Goal: Information Seeking & Learning: Find specific fact

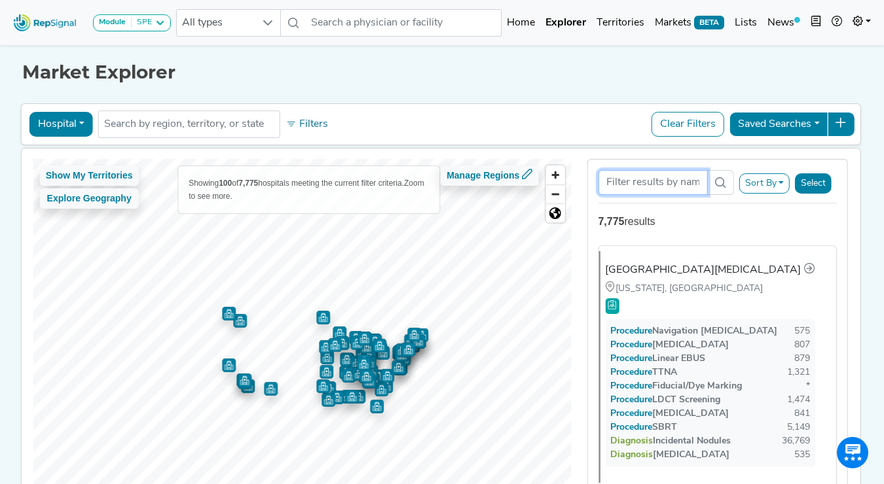
click at [618, 185] on input "Search Term" at bounding box center [652, 182] width 109 height 25
paste input "Bravera Health Brooksville"
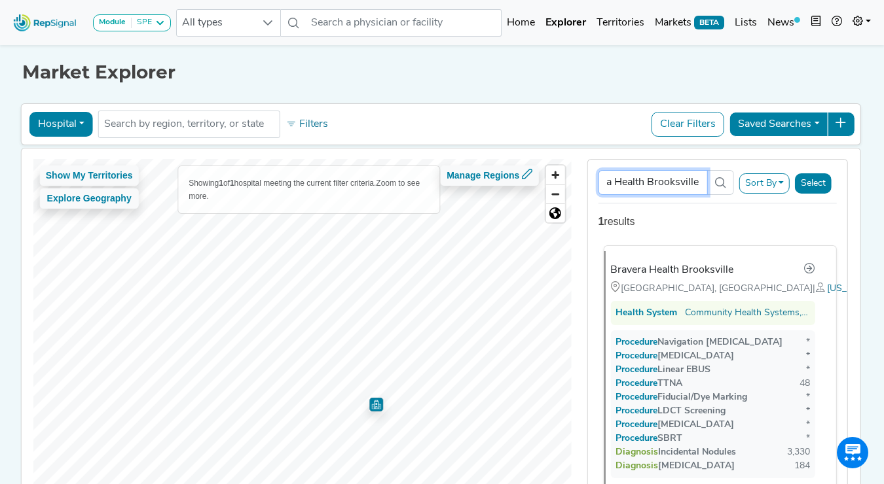
type input "Bravera Health Brooksville"
click at [657, 267] on div "Bravera Health Brooksville" at bounding box center [671, 270] width 123 height 16
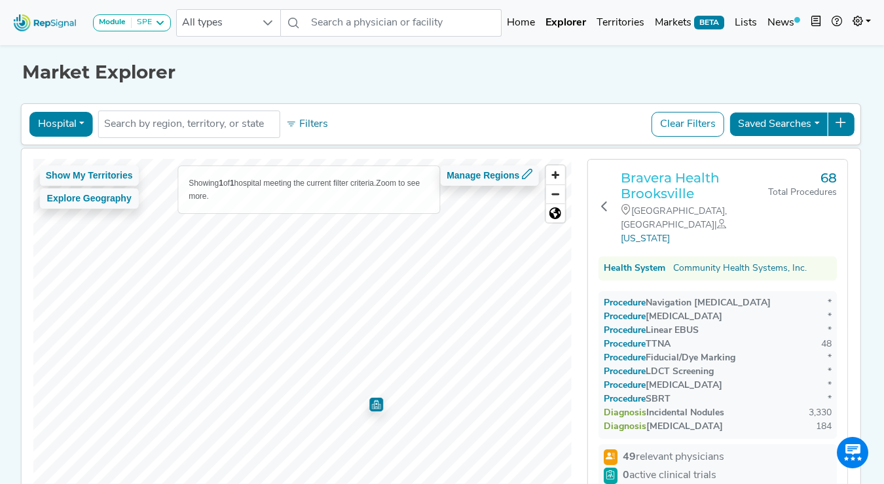
click at [655, 181] on h3 "Bravera Health Brooksville" at bounding box center [694, 185] width 148 height 31
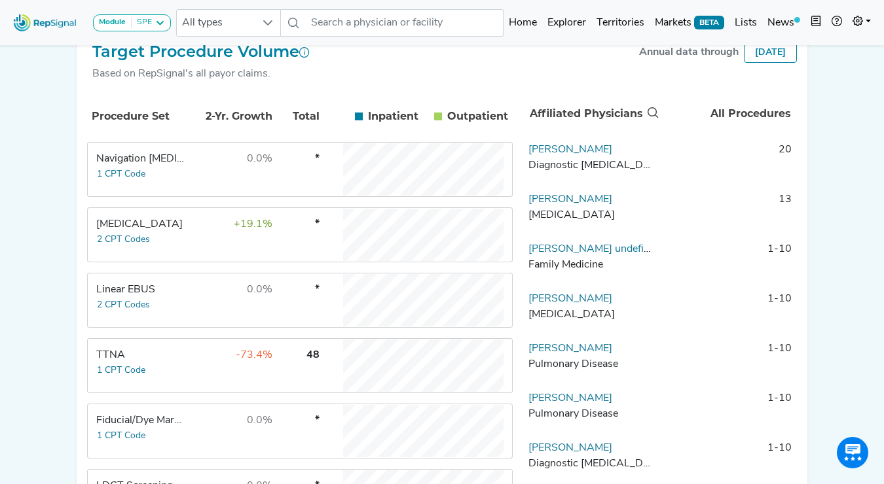
scroll to position [228, 0]
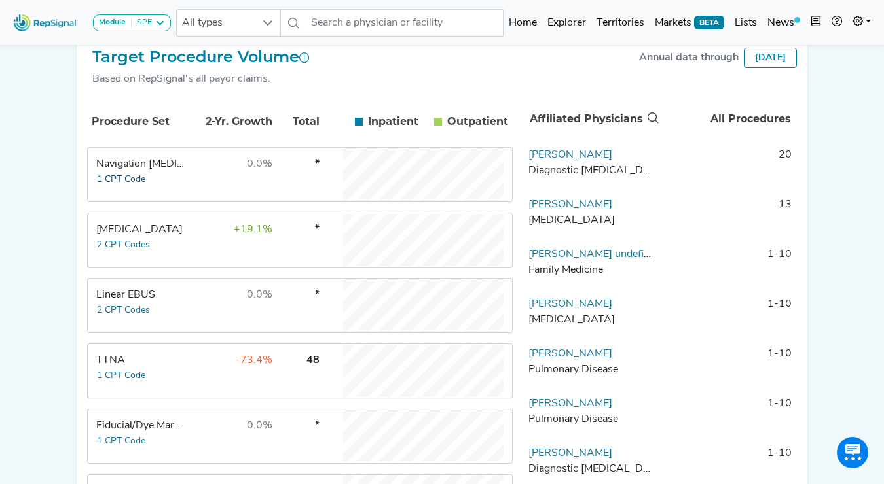
click at [115, 179] on button "1 CPT Code" at bounding box center [121, 179] width 50 height 15
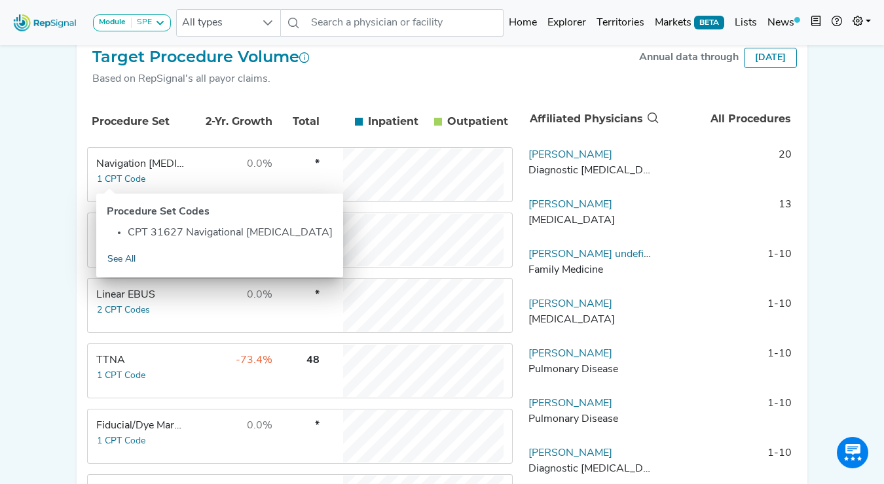
click at [115, 259] on link "See All" at bounding box center [121, 259] width 29 height 15
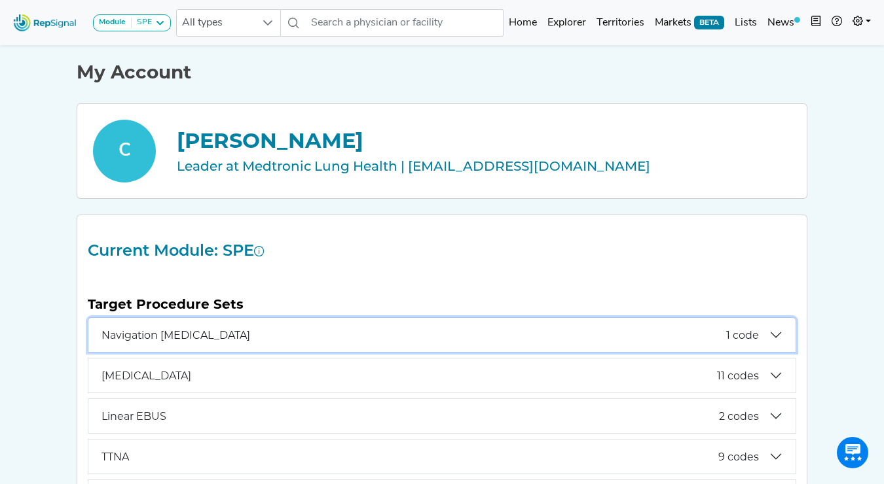
click at [278, 343] on button "Navigation [MEDICAL_DATA] 1 code" at bounding box center [441, 335] width 707 height 34
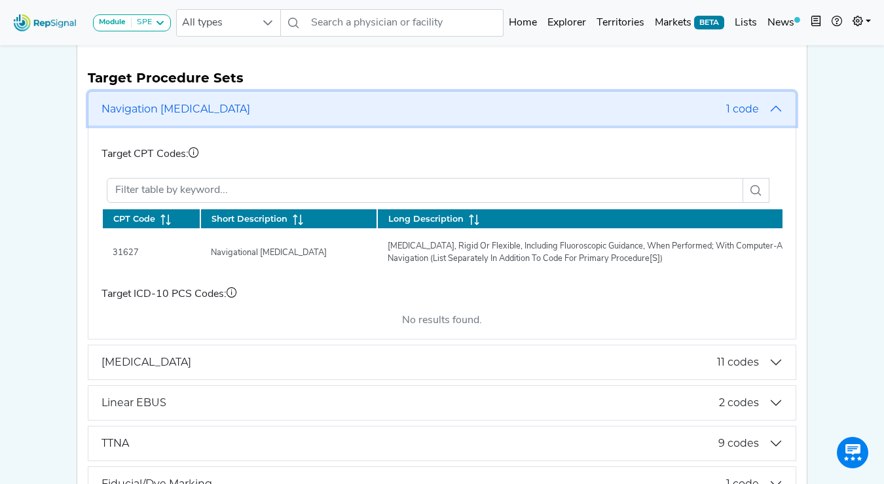
scroll to position [232, 0]
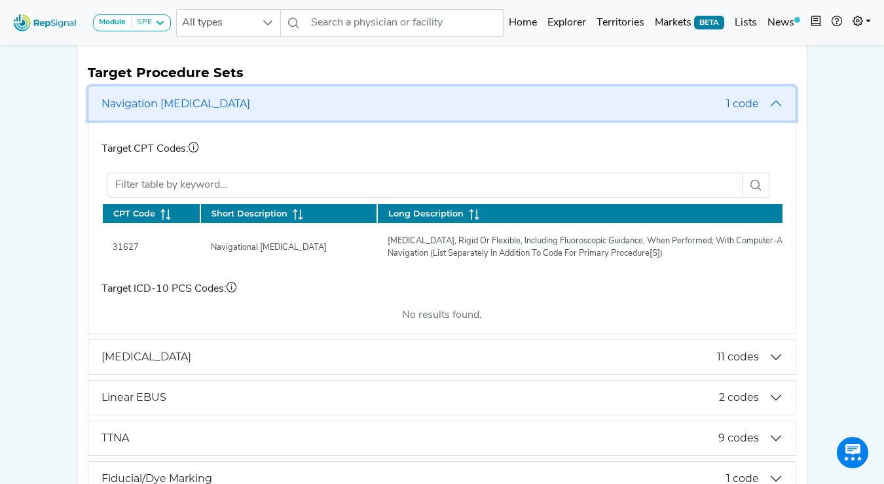
click at [206, 106] on span "Navigation [MEDICAL_DATA]" at bounding box center [413, 104] width 624 height 12
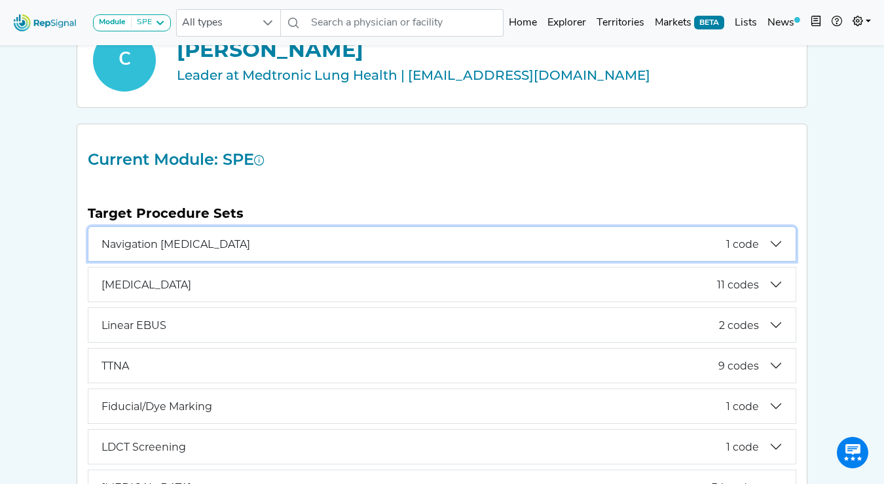
scroll to position [115, 0]
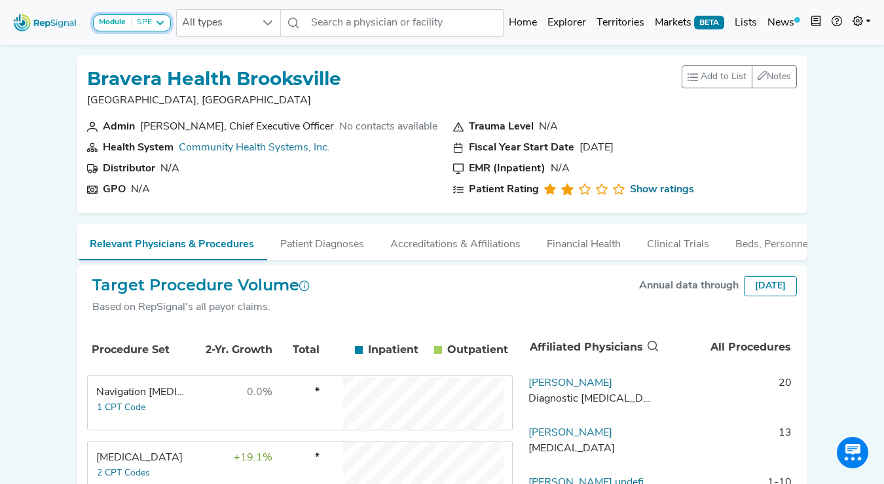
click at [143, 26] on div "SPE" at bounding box center [142, 23] width 20 height 10
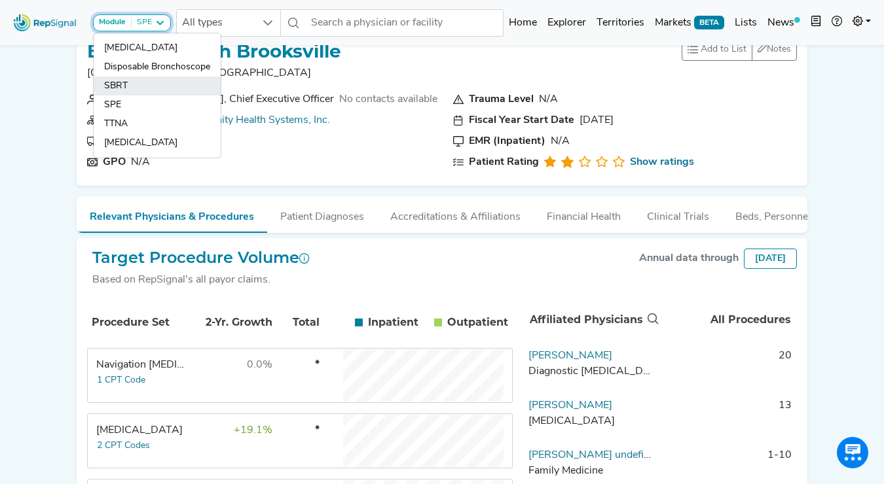
scroll to position [22, 0]
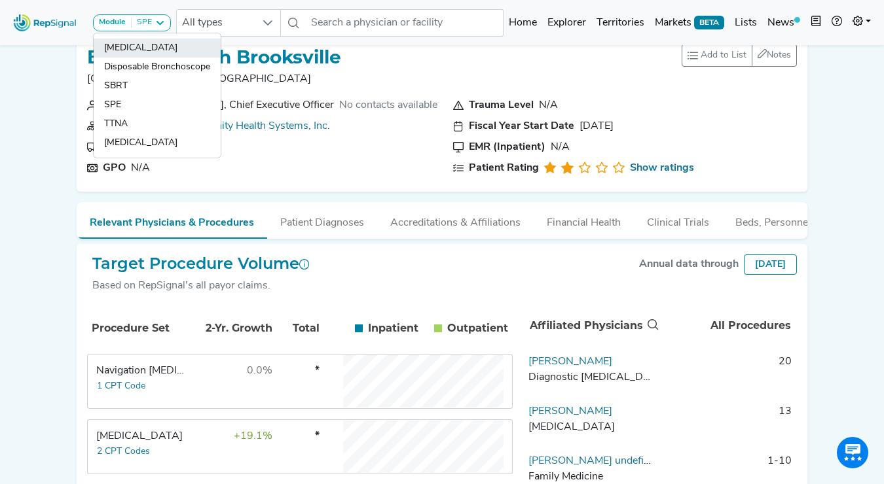
click at [137, 47] on link "[MEDICAL_DATA]" at bounding box center [157, 48] width 127 height 19
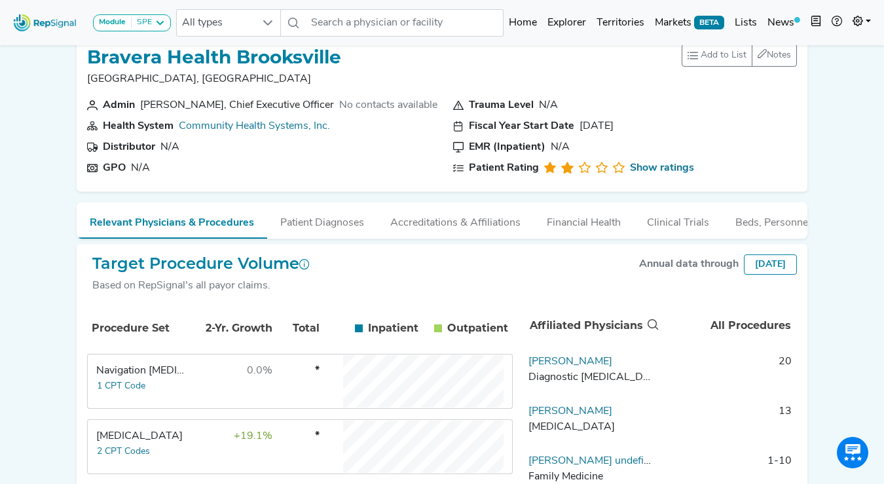
scroll to position [0, 0]
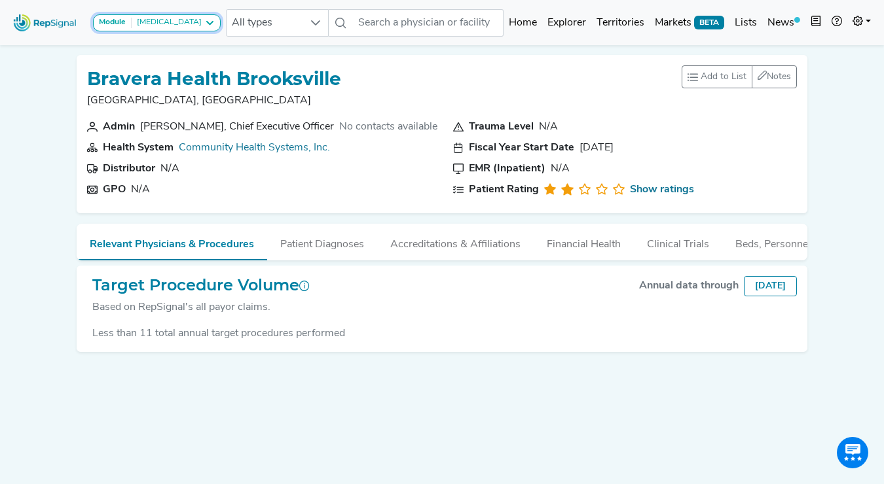
click at [151, 21] on div "[MEDICAL_DATA]" at bounding box center [167, 23] width 70 height 10
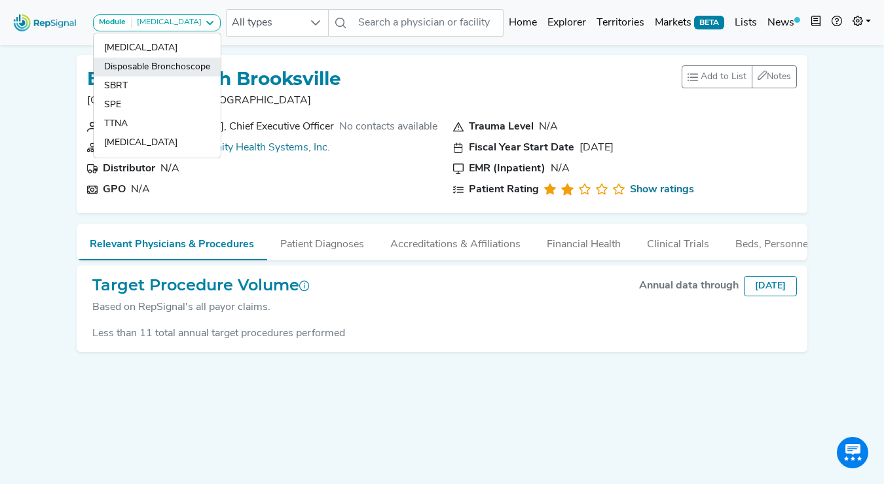
click at [149, 67] on link "Disposable Bronchoscope" at bounding box center [157, 67] width 127 height 19
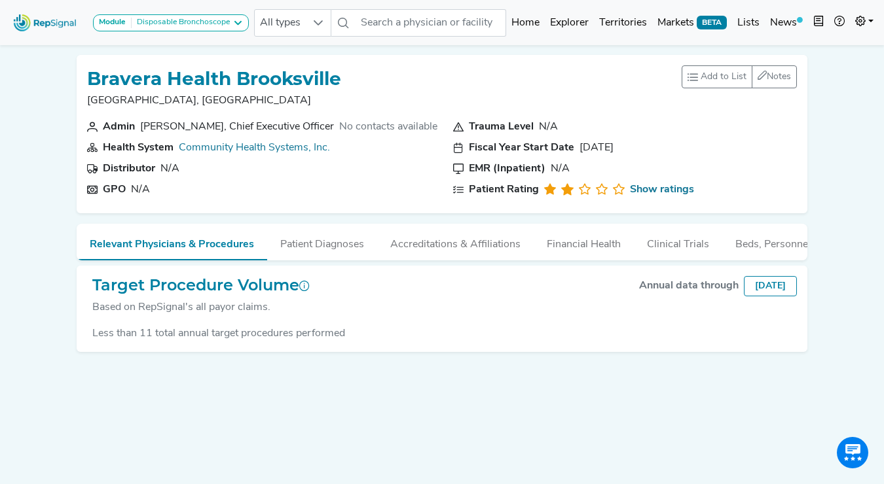
click at [203, 23] on div "Disposable Bronchoscope" at bounding box center [181, 23] width 98 height 10
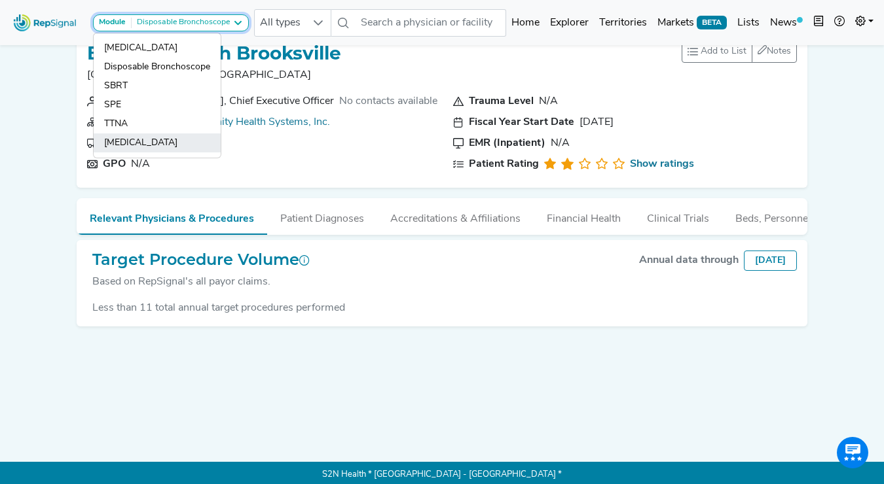
scroll to position [19, 0]
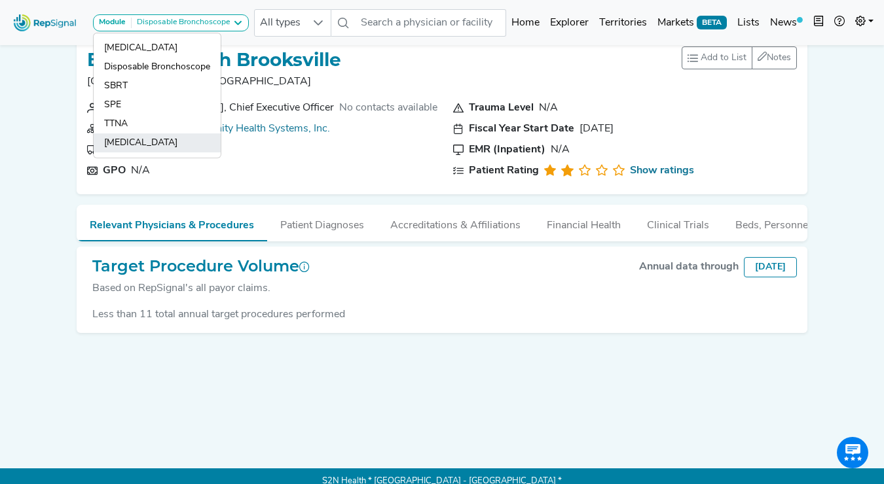
click at [132, 141] on link "[MEDICAL_DATA]" at bounding box center [157, 143] width 127 height 19
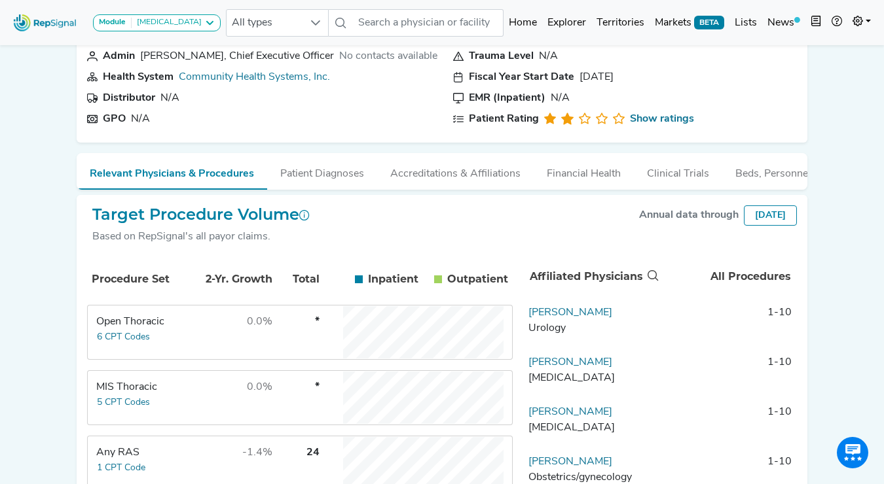
scroll to position [56, 0]
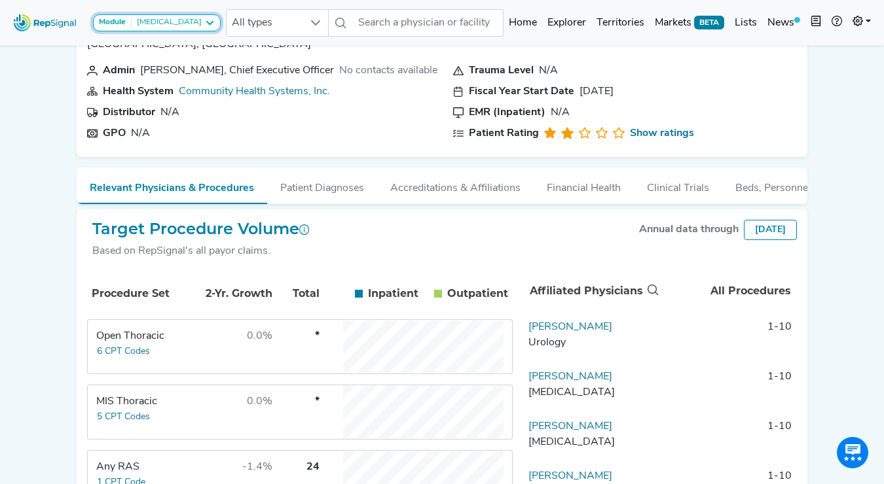
click at [190, 20] on div "[MEDICAL_DATA]" at bounding box center [167, 23] width 70 height 10
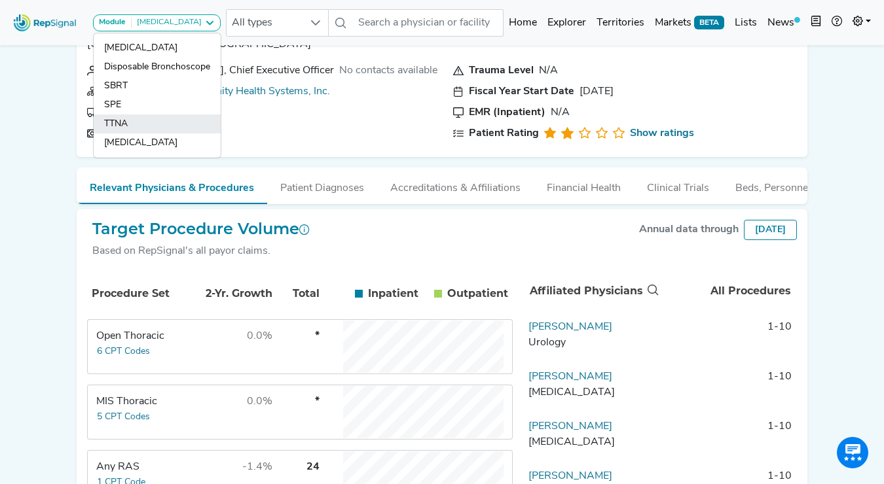
click at [120, 121] on link "TTNA" at bounding box center [157, 124] width 127 height 19
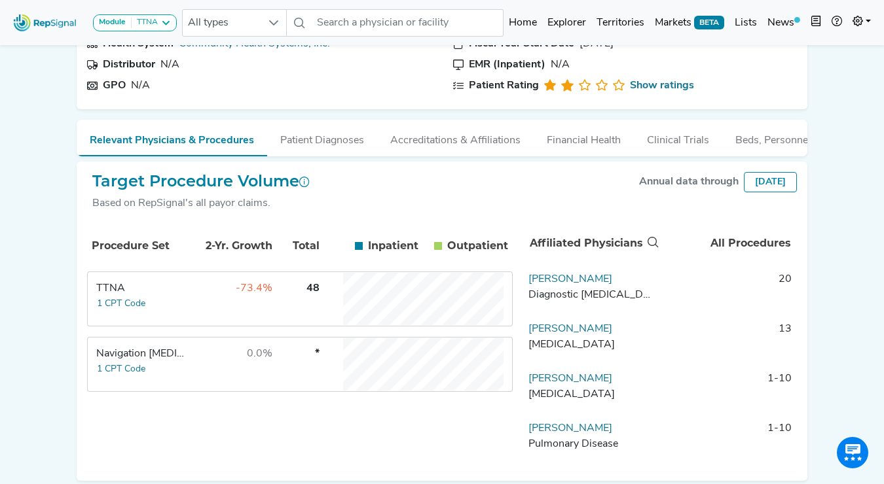
scroll to position [115, 0]
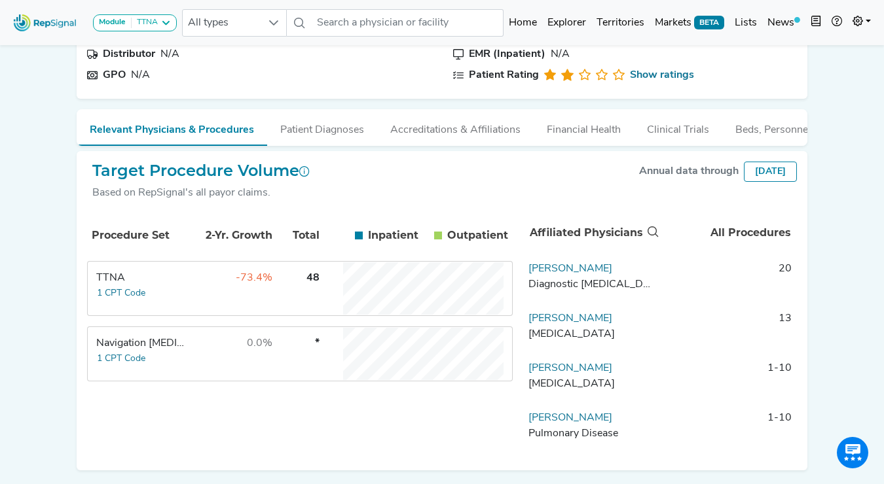
click at [74, 297] on div "Bravera Health Brooksville [GEOGRAPHIC_DATA], [GEOGRAPHIC_DATA] Add to List Rec…" at bounding box center [442, 200] width 746 height 541
click at [111, 362] on button "1 CPT Code" at bounding box center [121, 359] width 50 height 15
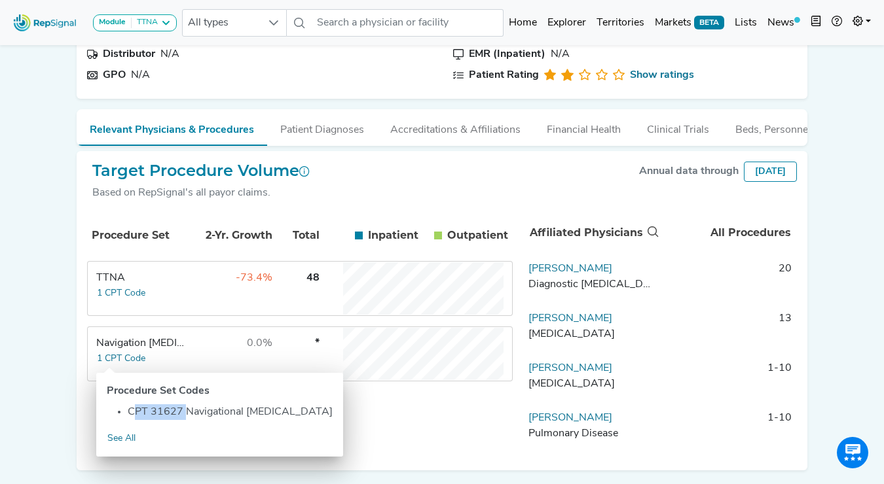
drag, startPoint x: 131, startPoint y: 411, endPoint x: 181, endPoint y: 410, distance: 49.8
click at [181, 410] on li "CPT 31627 Navigational [MEDICAL_DATA]" at bounding box center [230, 413] width 205 height 16
copy li "CPT 31627"
click at [72, 242] on div "Bravera Health Brooksville [GEOGRAPHIC_DATA], [GEOGRAPHIC_DATA] Add to List Rec…" at bounding box center [442, 200] width 746 height 541
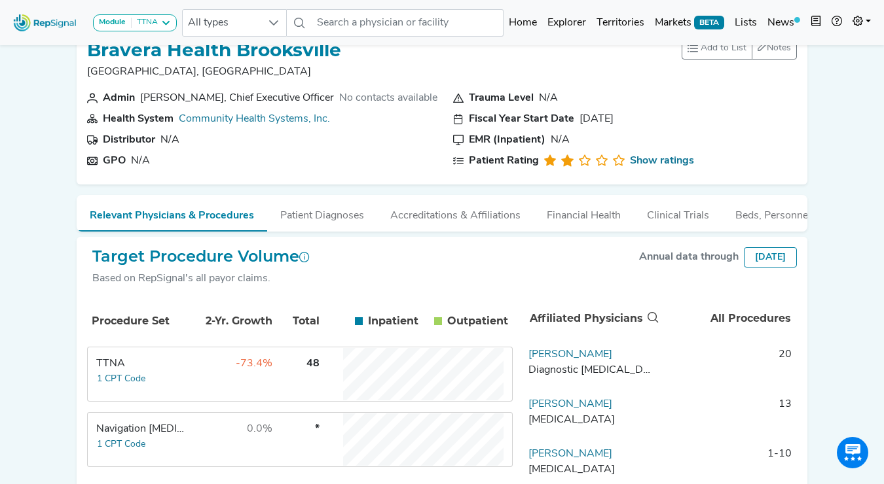
scroll to position [0, 0]
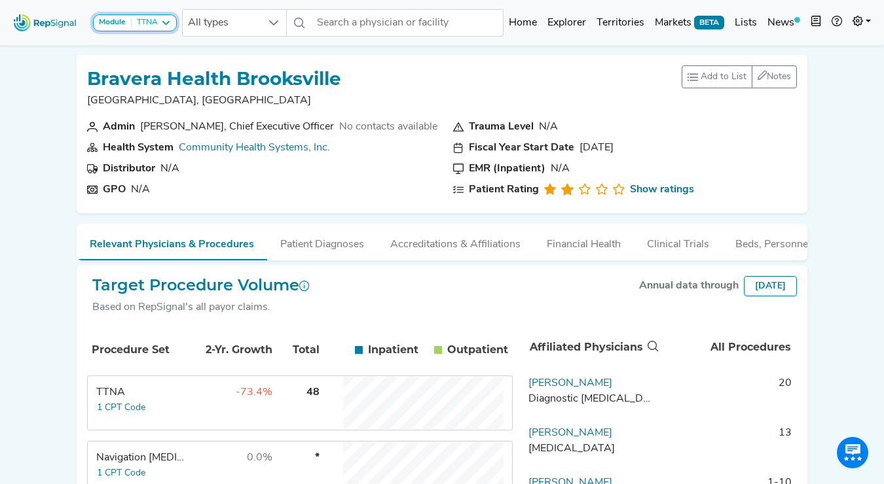
click at [150, 26] on div "TTNA" at bounding box center [145, 23] width 26 height 10
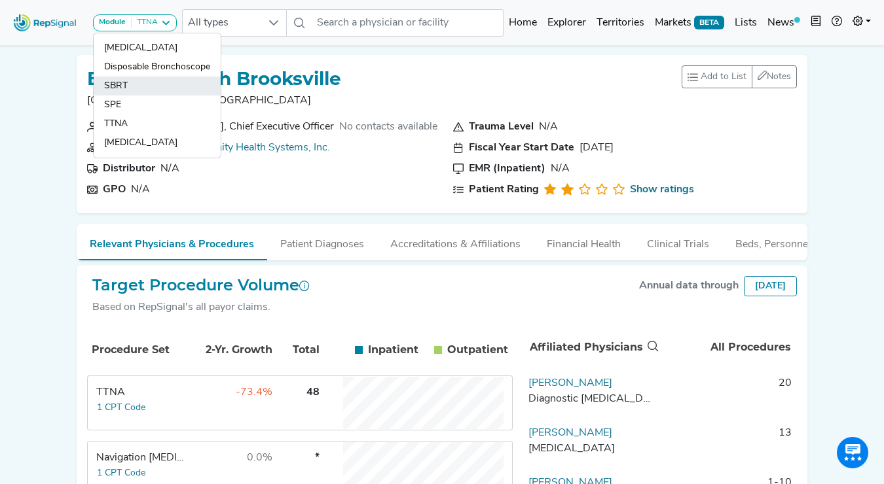
click at [136, 88] on link "SBRT" at bounding box center [157, 86] width 127 height 19
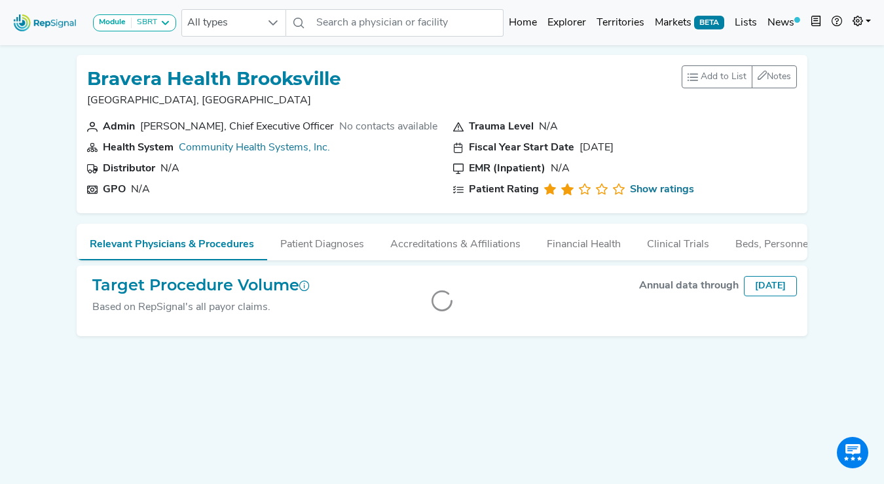
click at [164, 24] on icon at bounding box center [165, 23] width 10 height 10
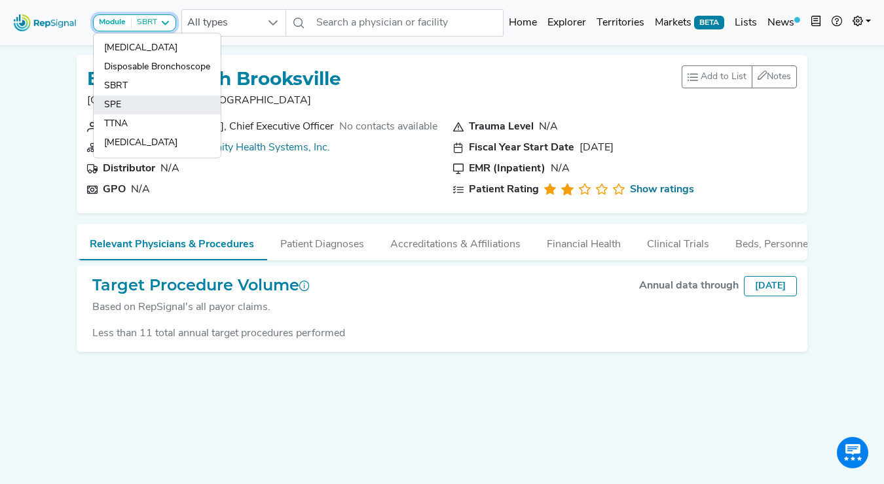
click at [118, 104] on link "SPE" at bounding box center [157, 105] width 127 height 19
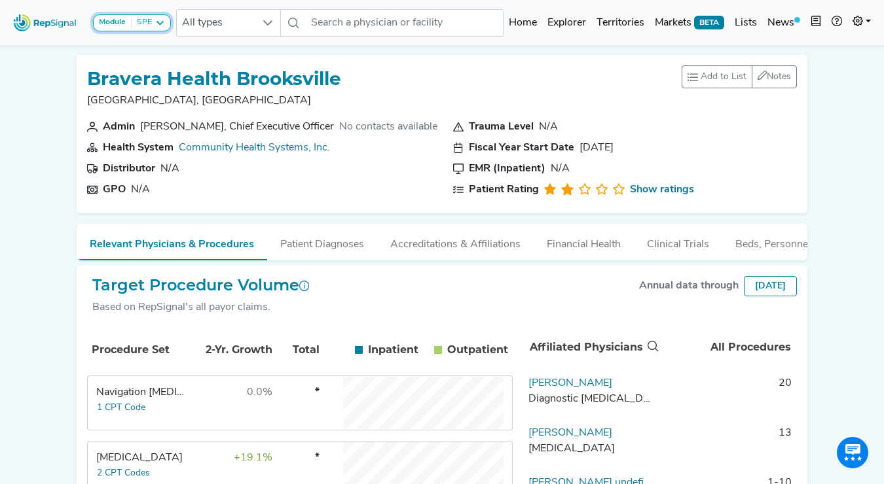
click at [140, 18] on div "SPE" at bounding box center [142, 23] width 20 height 10
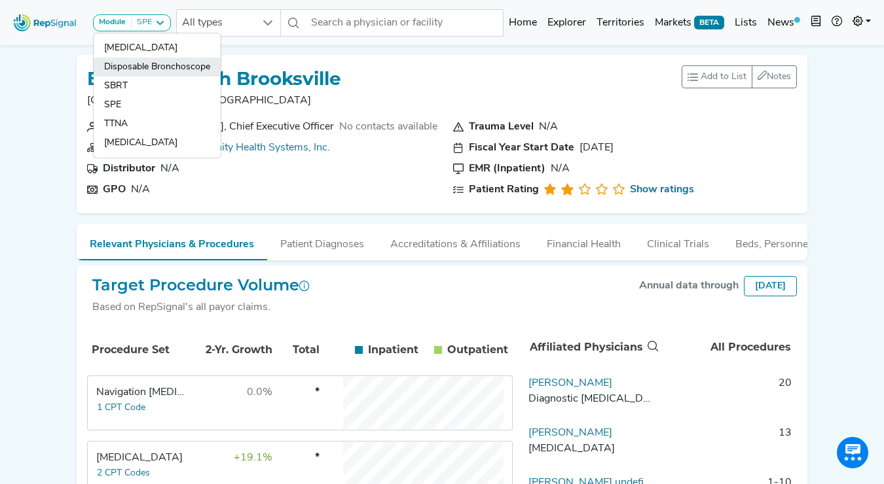
click at [134, 69] on link "Disposable Bronchoscope" at bounding box center [157, 67] width 127 height 19
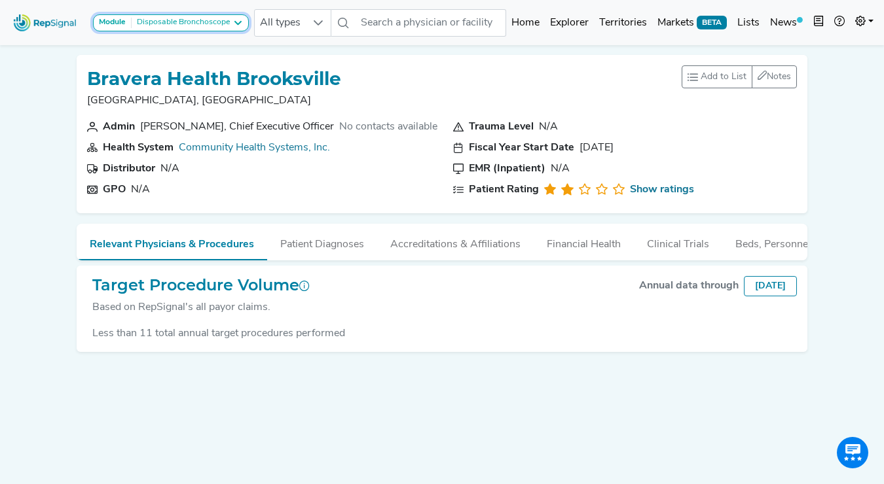
click at [217, 20] on div "Disposable Bronchoscope" at bounding box center [181, 23] width 98 height 10
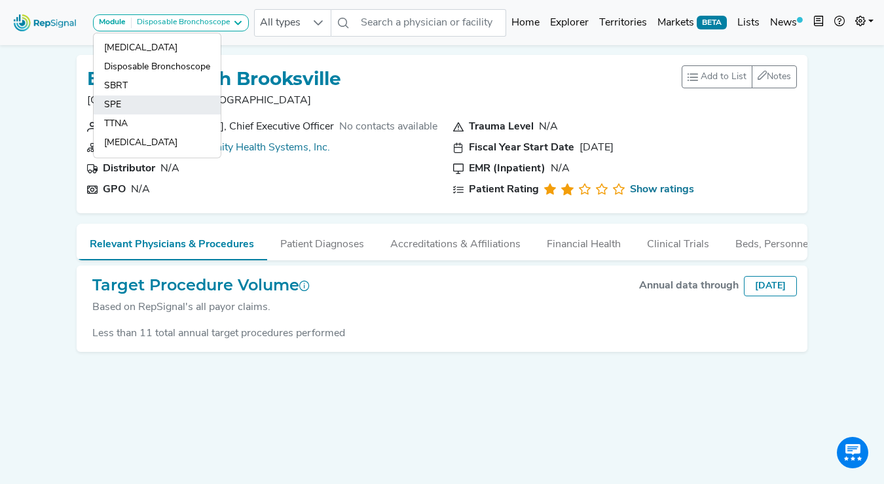
click at [122, 104] on link "SPE" at bounding box center [157, 105] width 127 height 19
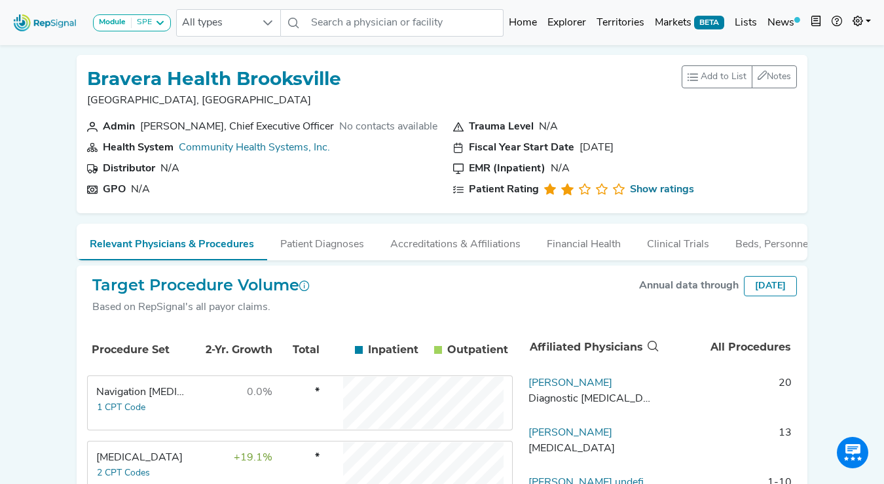
click at [111, 319] on div "Target Procedure Volume Based on RepSignal's all payor claims." at bounding box center [198, 301] width 223 height 50
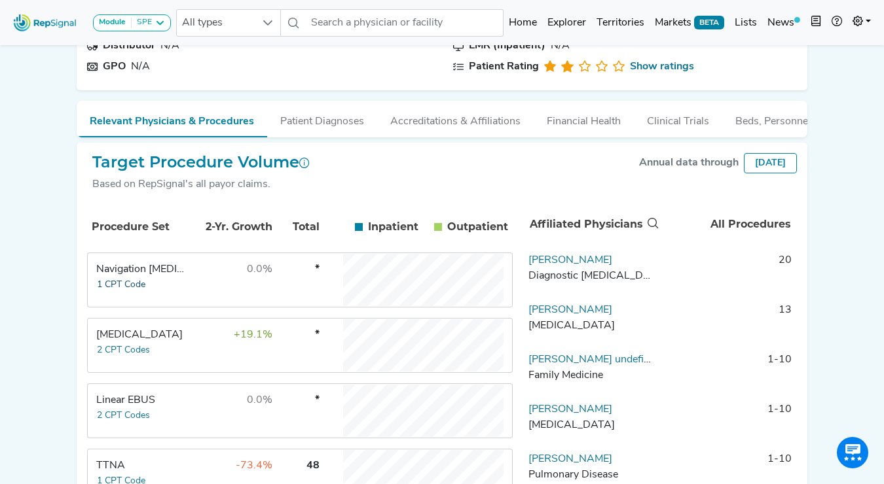
click at [109, 285] on button "1 CPT Code" at bounding box center [121, 285] width 50 height 15
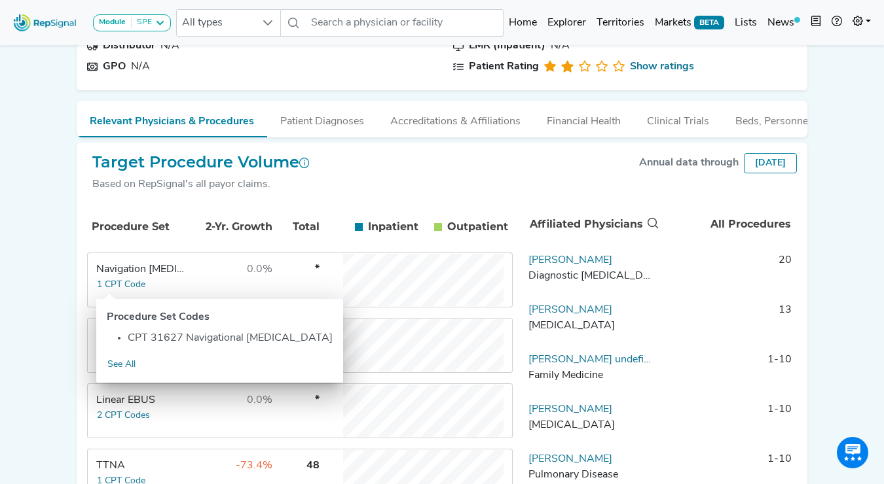
click at [168, 342] on li "CPT 31627 Navigational [MEDICAL_DATA]" at bounding box center [230, 339] width 205 height 16
copy li "31627"
